Goal: Task Accomplishment & Management: Use online tool/utility

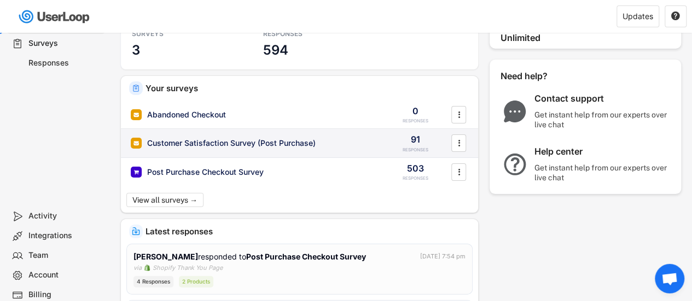
scroll to position [40, 0]
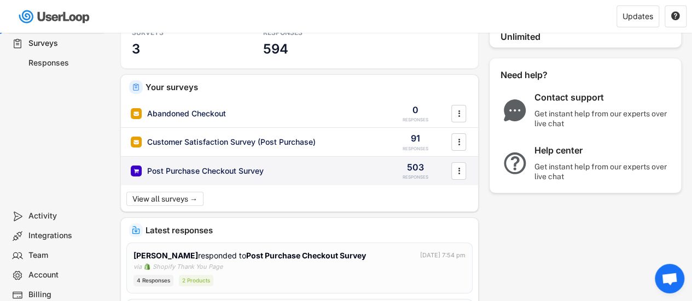
click at [298, 172] on div "Post Purchase Checkout Survey" at bounding box center [253, 171] width 245 height 11
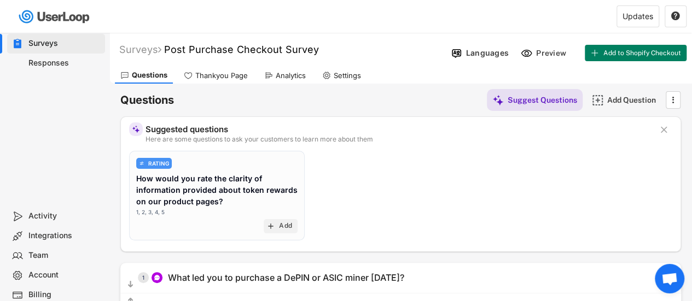
click at [79, 65] on div "Responses" at bounding box center [64, 63] width 72 height 10
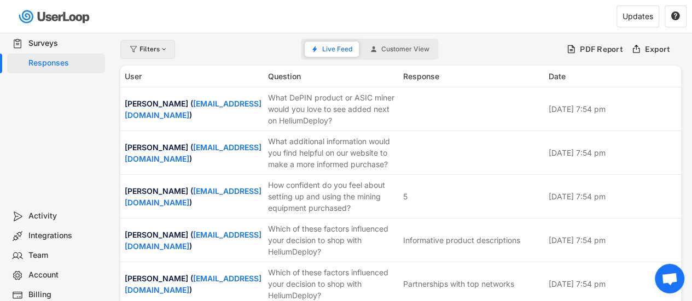
click at [156, 51] on div "Filters" at bounding box center [154, 49] width 28 height 7
select select
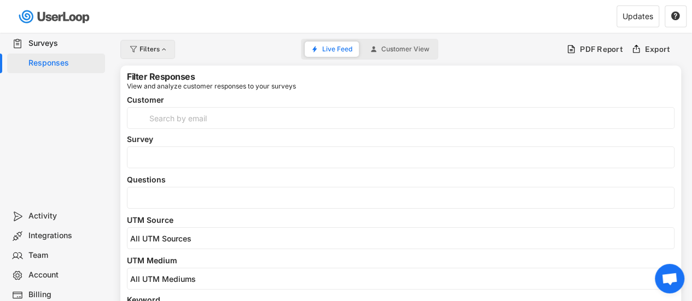
select select
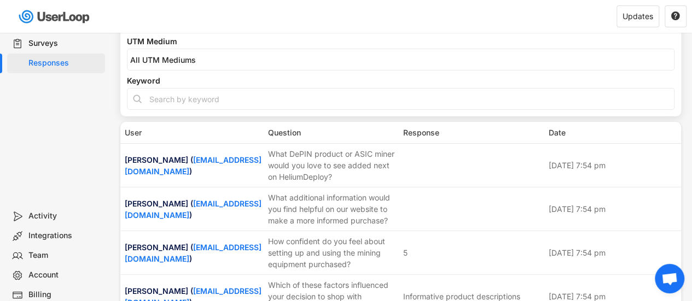
select select
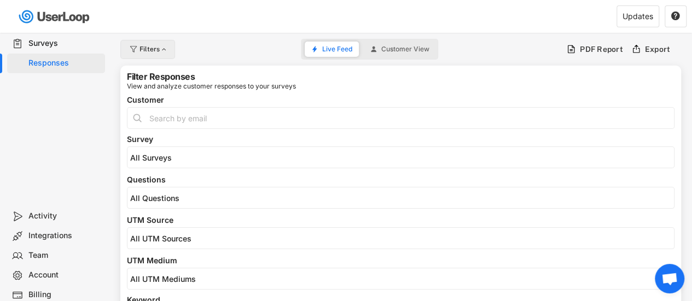
click at [162, 52] on div at bounding box center [164, 49] width 8 height 7
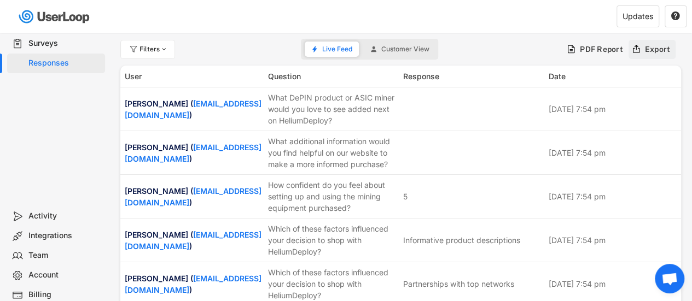
click at [641, 53] on icon at bounding box center [636, 49] width 10 height 10
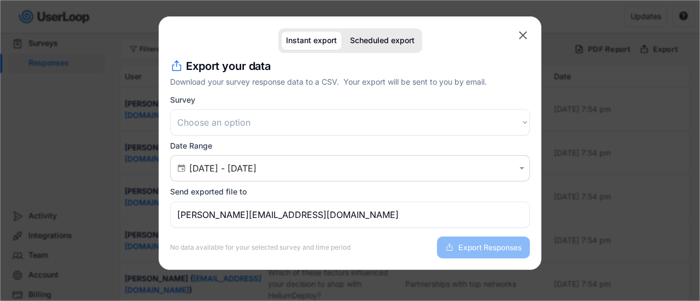
click at [260, 126] on select "Choose an option Post Purchase Checkout Survey Customer Satisfaction Survey (Po…" at bounding box center [350, 122] width 360 height 26
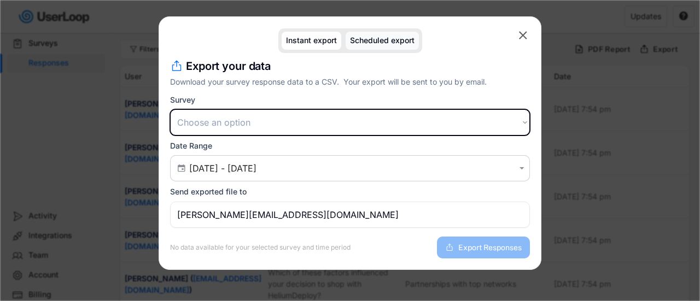
click at [368, 43] on div "Scheduled export" at bounding box center [382, 40] width 65 height 9
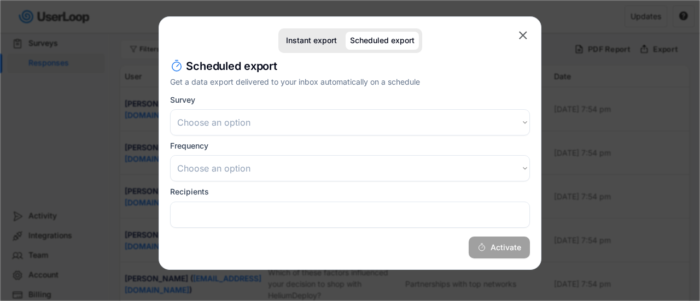
select select
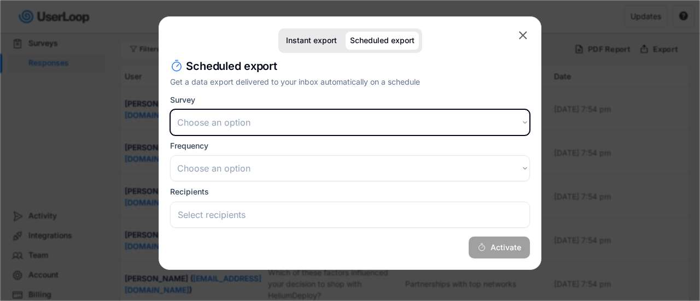
click at [236, 123] on select "Choose an option Post Purchase Checkout Survey Customer Satisfaction Survey (Po…" at bounding box center [350, 122] width 360 height 26
select select ""1348695171700984260__LOOKUP__1746709608366x532919983806063000""
click at [170, 109] on select "Choose an option Post Purchase Checkout Survey Customer Satisfaction Survey (Po…" at bounding box center [350, 122] width 360 height 26
select select
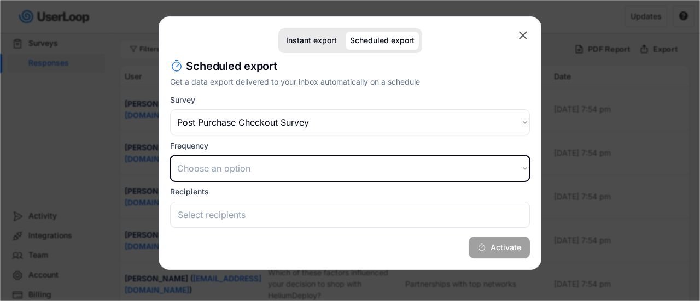
click at [227, 165] on select "Choose an option Daily Weekly Monthly" at bounding box center [350, 168] width 360 height 26
select select ""weekly""
click at [170, 155] on select "Choose an option Daily Weekly Monthly" at bounding box center [350, 168] width 360 height 26
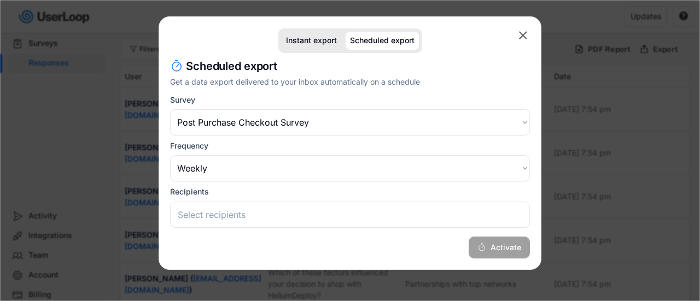
click at [233, 212] on input "search" at bounding box center [353, 215] width 351 height 11
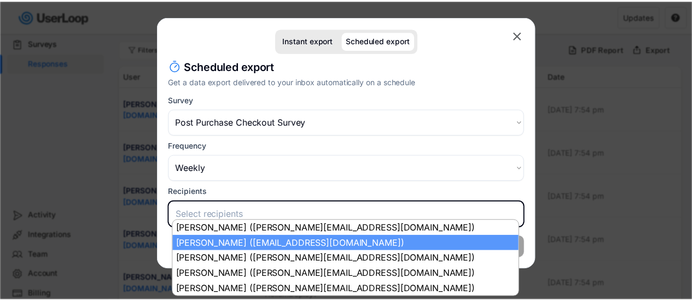
scroll to position [9, 0]
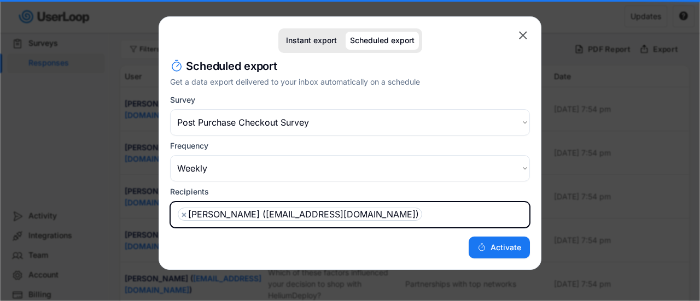
select select "1348695171700984260__LOOKUP__1751572154942x780604657089831700"
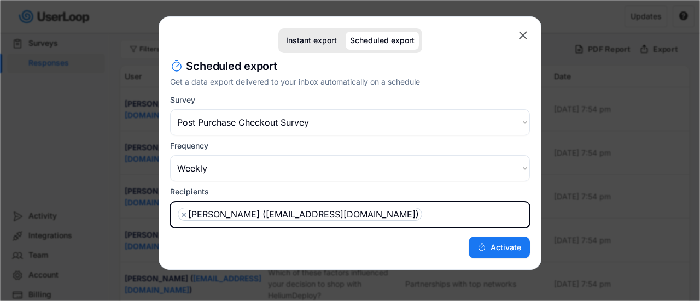
click at [183, 216] on span "×" at bounding box center [184, 214] width 6 height 9
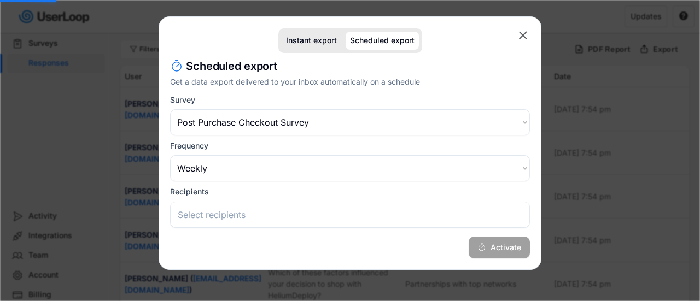
select select
click at [322, 40] on div "Instant export" at bounding box center [311, 40] width 51 height 9
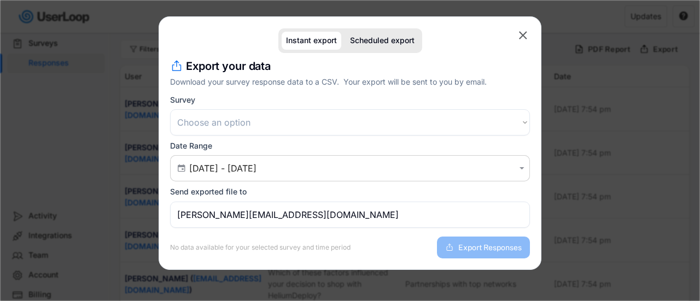
click at [247, 122] on select "Choose an option Post Purchase Checkout Survey Customer Satisfaction Survey (Po…" at bounding box center [350, 122] width 360 height 26
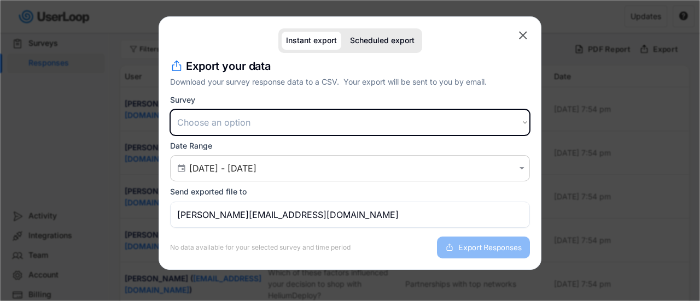
select select ""1348695171700984260__LOOKUP__1746709608366x532919983806063000""
click at [170, 109] on select "Choose an option Post Purchase Checkout Survey Customer Satisfaction Survey (Po…" at bounding box center [350, 122] width 360 height 26
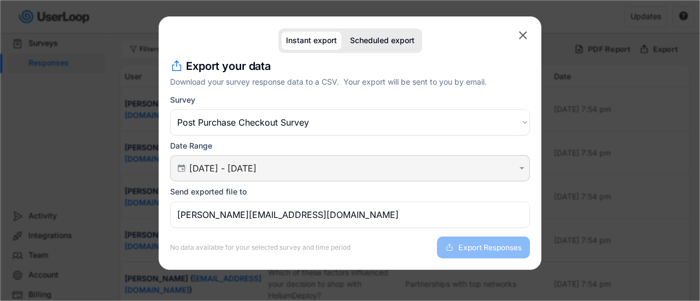
click at [246, 166] on input "[DATE] - [DATE]" at bounding box center [351, 168] width 325 height 11
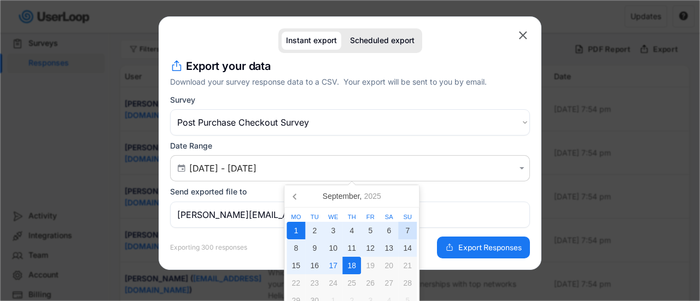
click at [411, 226] on div "7" at bounding box center [407, 231] width 19 height 18
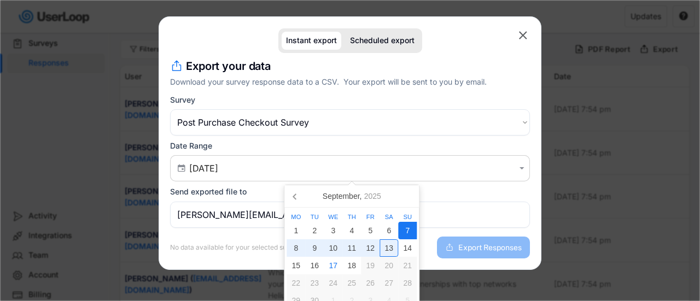
click at [392, 248] on div "13" at bounding box center [389, 249] width 19 height 18
type input "[DATE] - [DATE]"
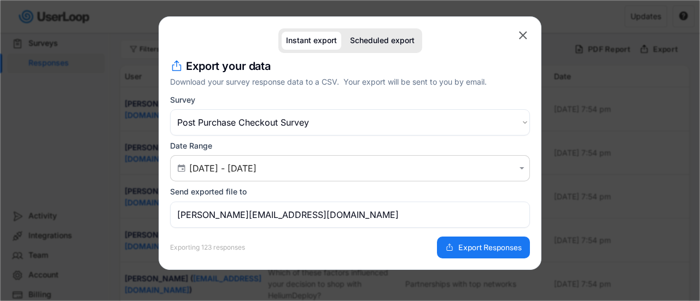
click at [320, 217] on input "[PERSON_NAME][EMAIL_ADDRESS][DOMAIN_NAME]" at bounding box center [350, 215] width 360 height 26
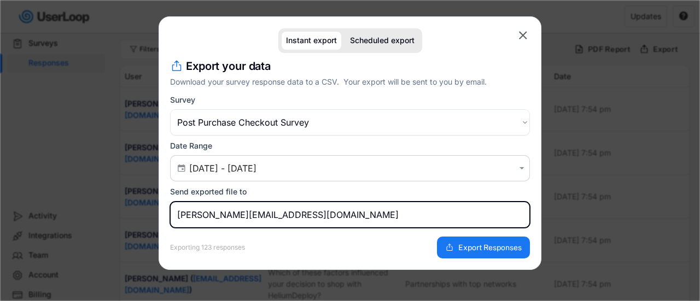
drag, startPoint x: 212, startPoint y: 217, endPoint x: 164, endPoint y: 214, distance: 48.2
click at [164, 214] on div "Instant export Scheduled export  missing element Export your data Download you…" at bounding box center [350, 143] width 383 height 254
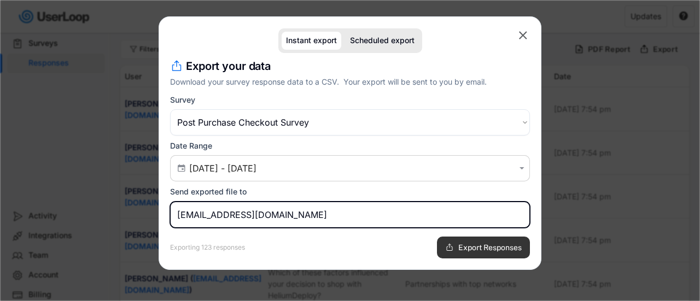
type input "[EMAIL_ADDRESS][DOMAIN_NAME]"
click at [473, 249] on span "Export Responses" at bounding box center [489, 248] width 63 height 8
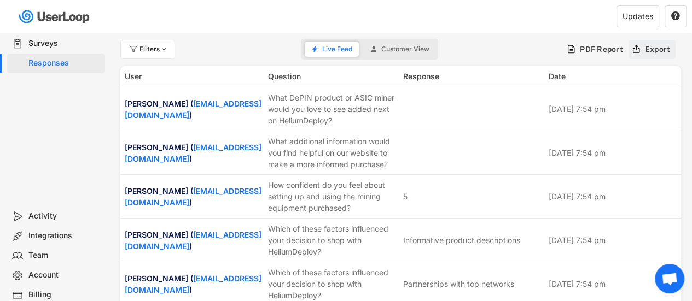
click at [668, 45] on div "Export" at bounding box center [658, 49] width 26 height 10
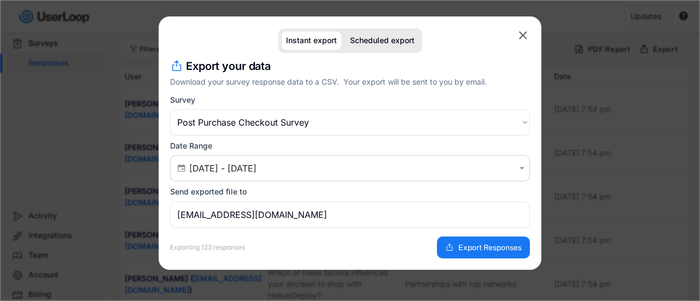
click at [527, 35] on text "" at bounding box center [523, 35] width 8 height 14
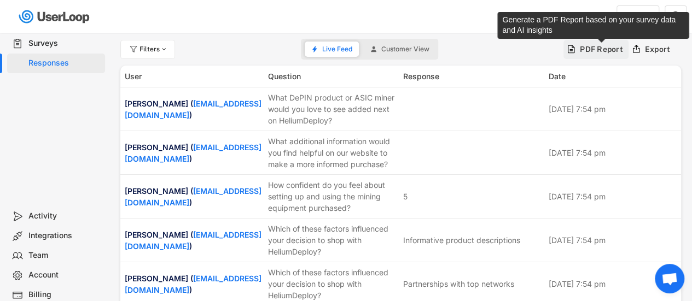
click at [593, 44] on div "PDF Report" at bounding box center [601, 49] width 43 height 10
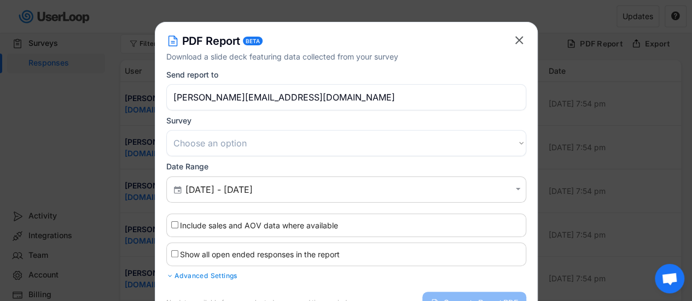
scroll to position [5, 0]
click at [519, 42] on text "" at bounding box center [519, 41] width 8 height 14
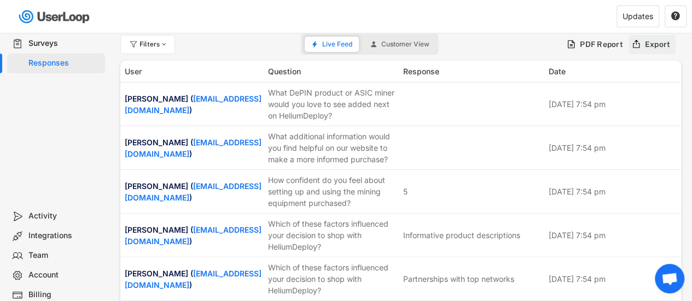
click at [638, 45] on icon at bounding box center [636, 44] width 10 height 10
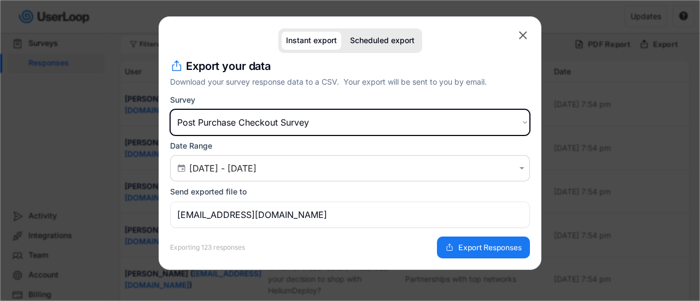
click at [268, 124] on select "Choose an option Post Purchase Checkout Survey Customer Satisfaction Survey (Po…" at bounding box center [350, 122] width 360 height 26
select select ""1348695171700984260__LOOKUP__1746709608807x315125036149324100""
click at [170, 109] on select "Choose an option Post Purchase Checkout Survey Customer Satisfaction Survey (Po…" at bounding box center [350, 122] width 360 height 26
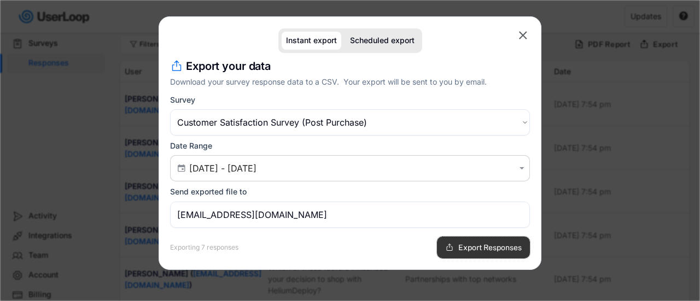
click at [454, 246] on button "Export Responses" at bounding box center [483, 248] width 93 height 22
